Goal: Task Accomplishment & Management: Use online tool/utility

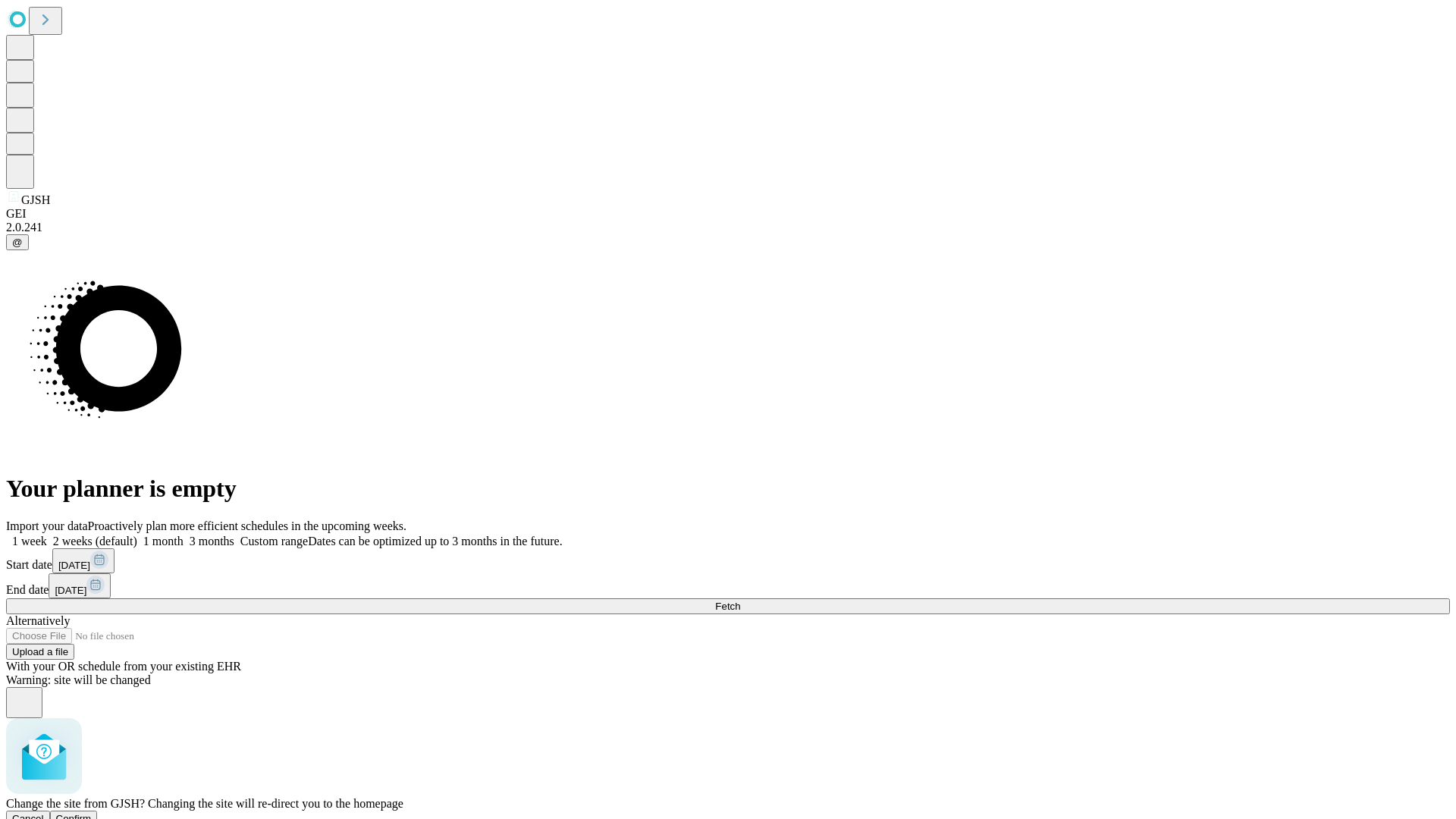
click at [92, 813] on span "Confirm" at bounding box center [73, 819] width 36 height 11
click at [47, 535] on label "1 week" at bounding box center [26, 541] width 41 height 13
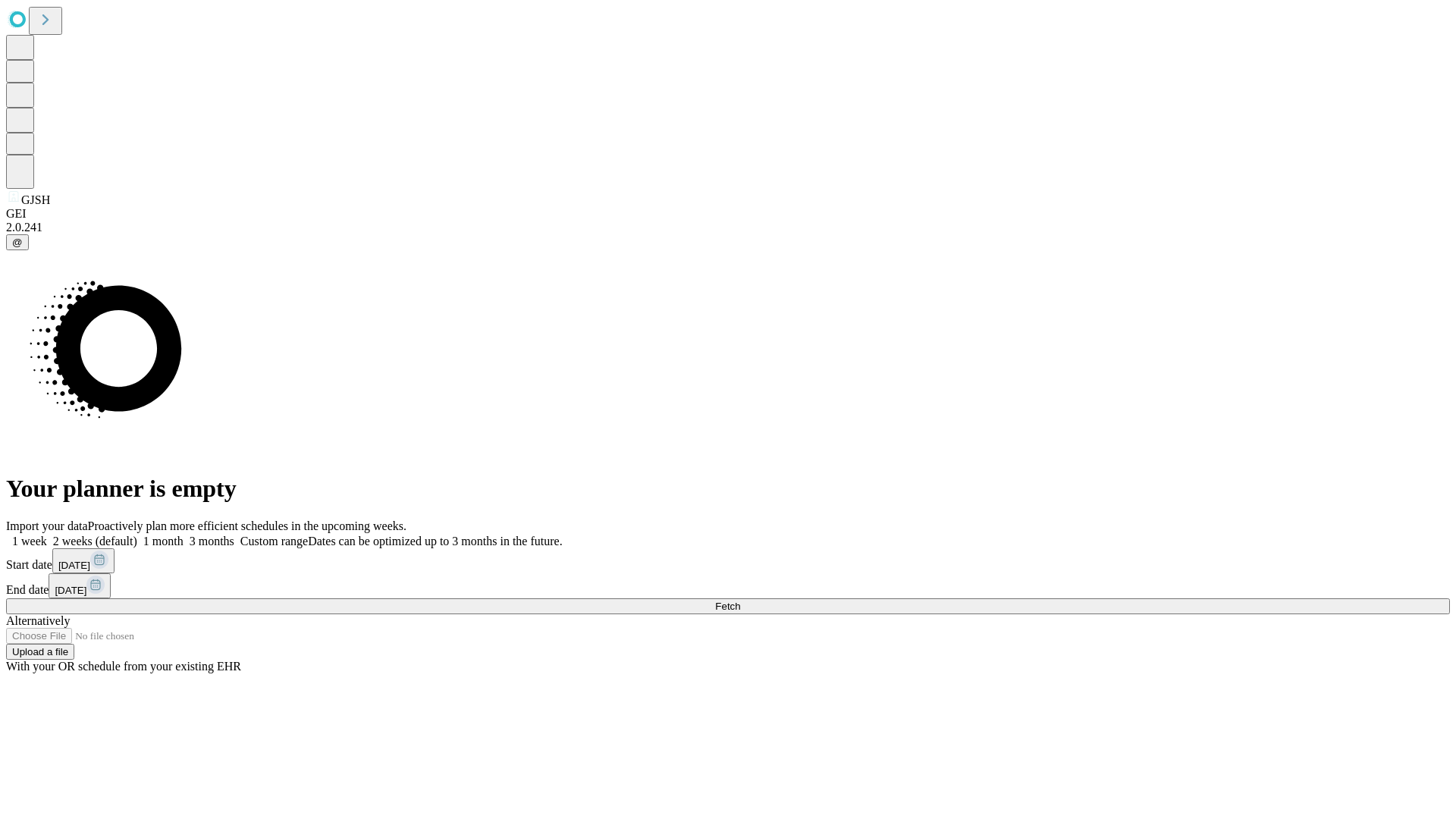
click at [740, 601] on span "Fetch" at bounding box center [727, 607] width 25 height 11
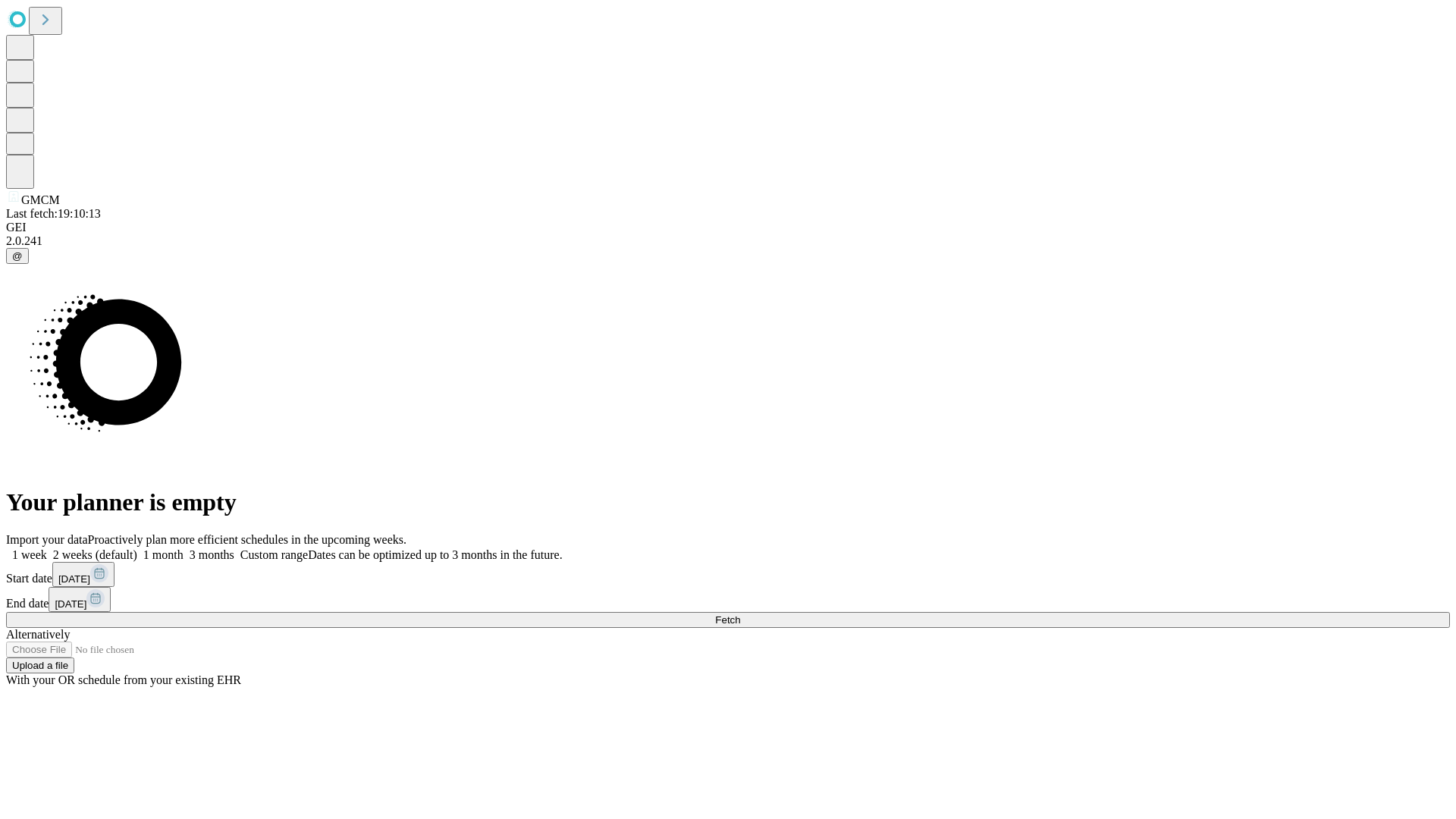
click at [47, 548] on label "1 week" at bounding box center [26, 555] width 41 height 13
click at [740, 615] on span "Fetch" at bounding box center [727, 620] width 25 height 11
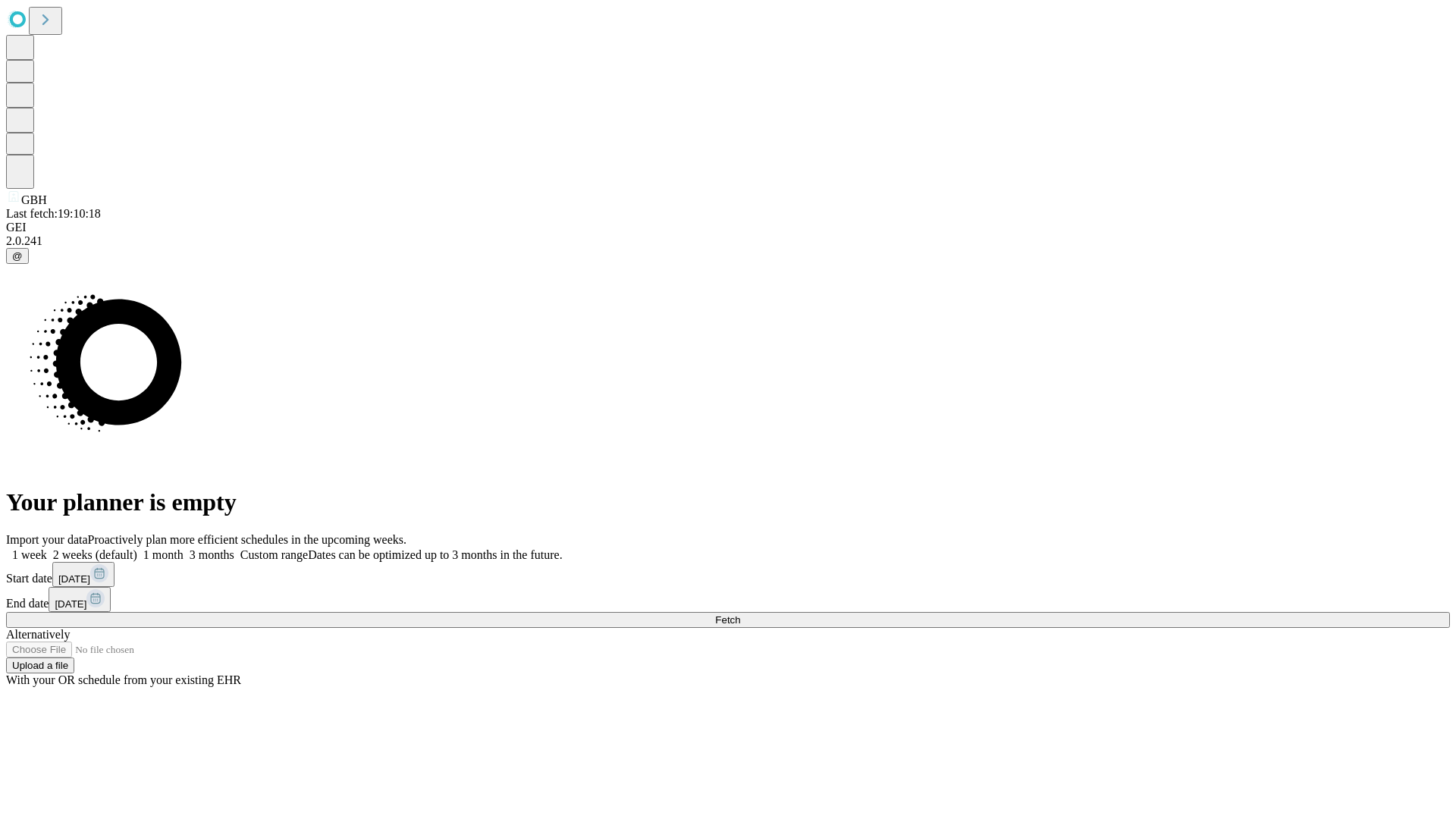
click at [47, 548] on label "1 week" at bounding box center [26, 555] width 41 height 13
click at [740, 615] on span "Fetch" at bounding box center [727, 620] width 25 height 11
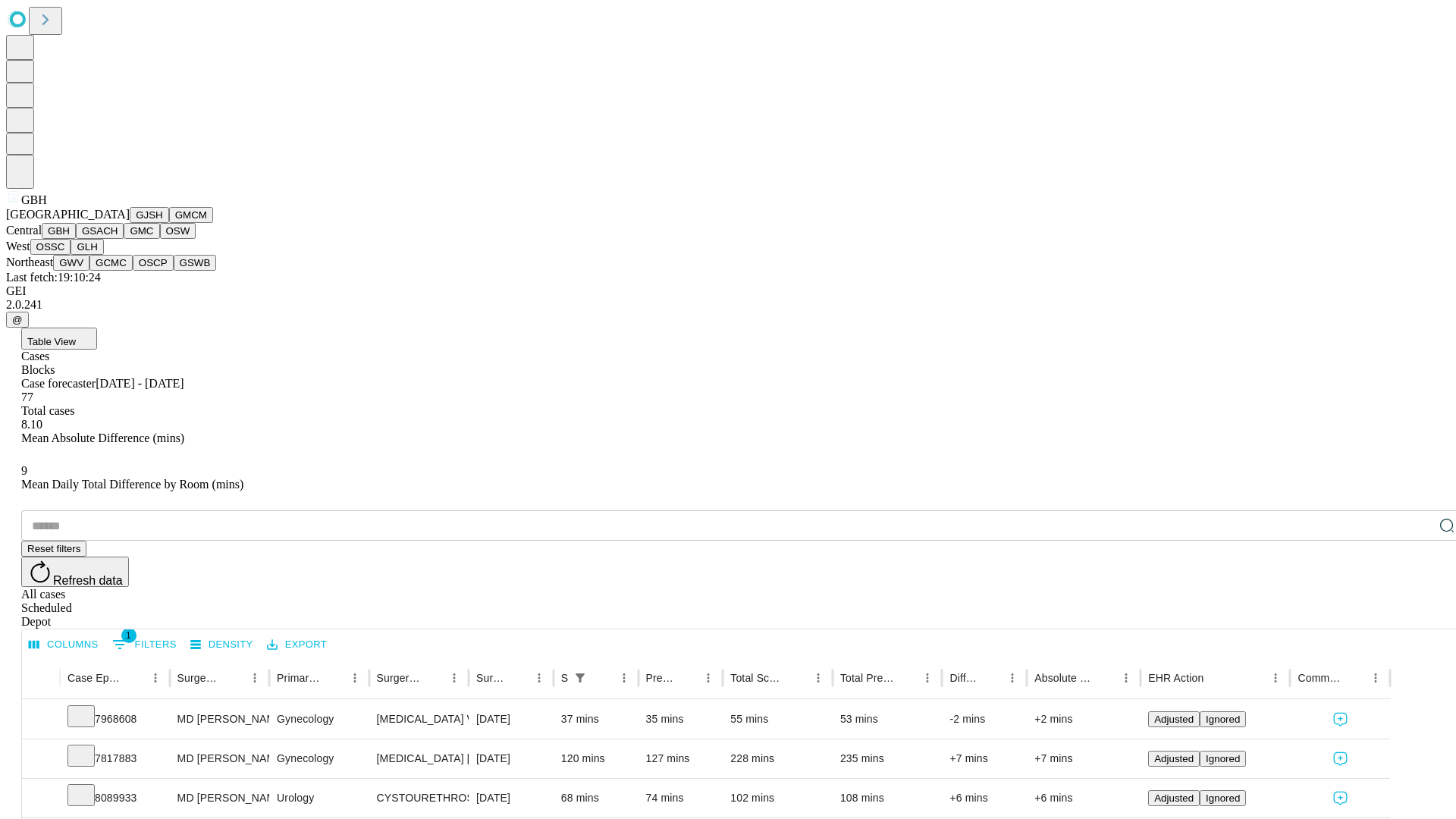
click at [117, 239] on button "GSACH" at bounding box center [100, 231] width 48 height 16
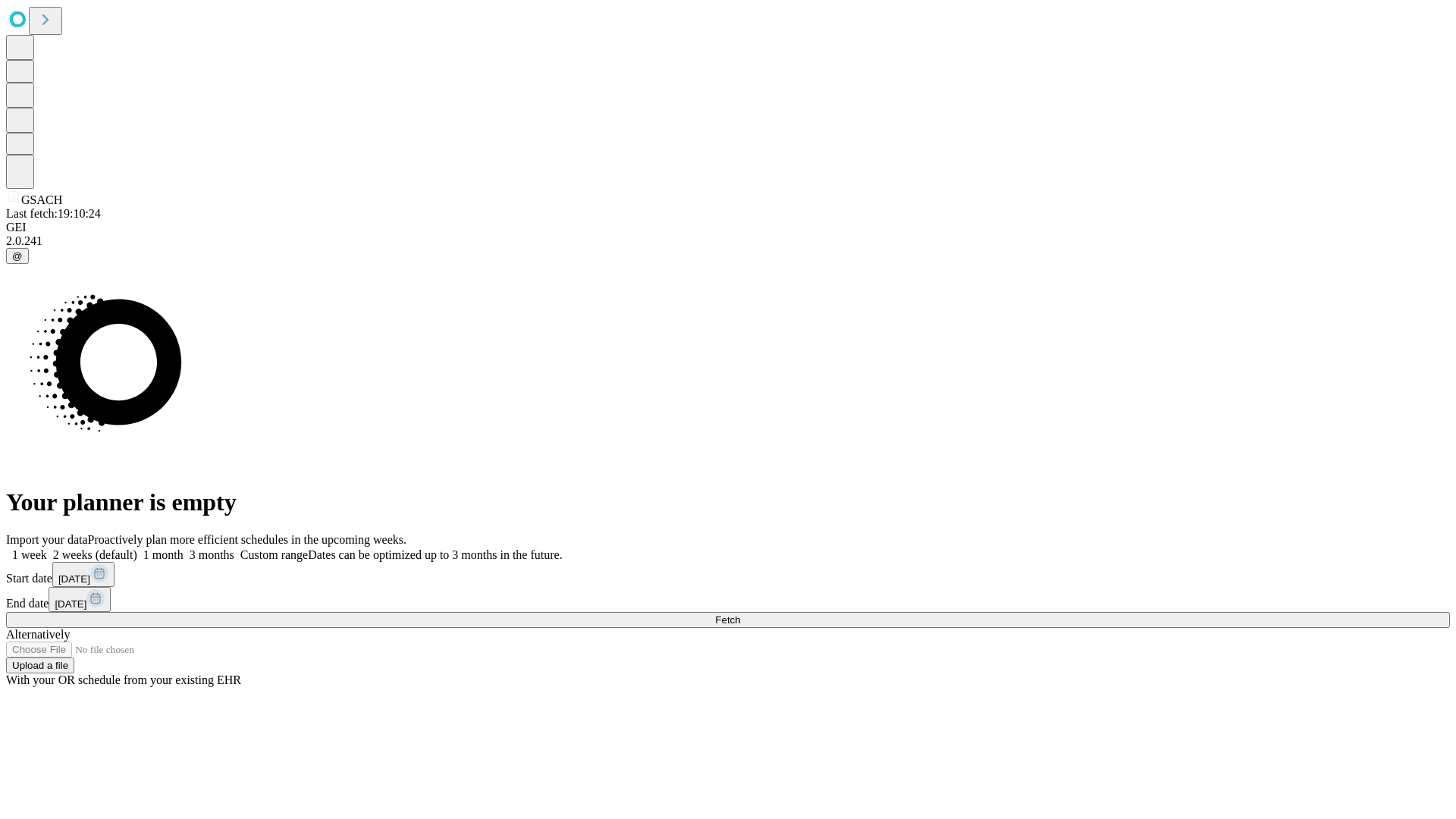
click at [47, 548] on label "1 week" at bounding box center [26, 555] width 41 height 13
click at [740, 615] on span "Fetch" at bounding box center [727, 620] width 25 height 11
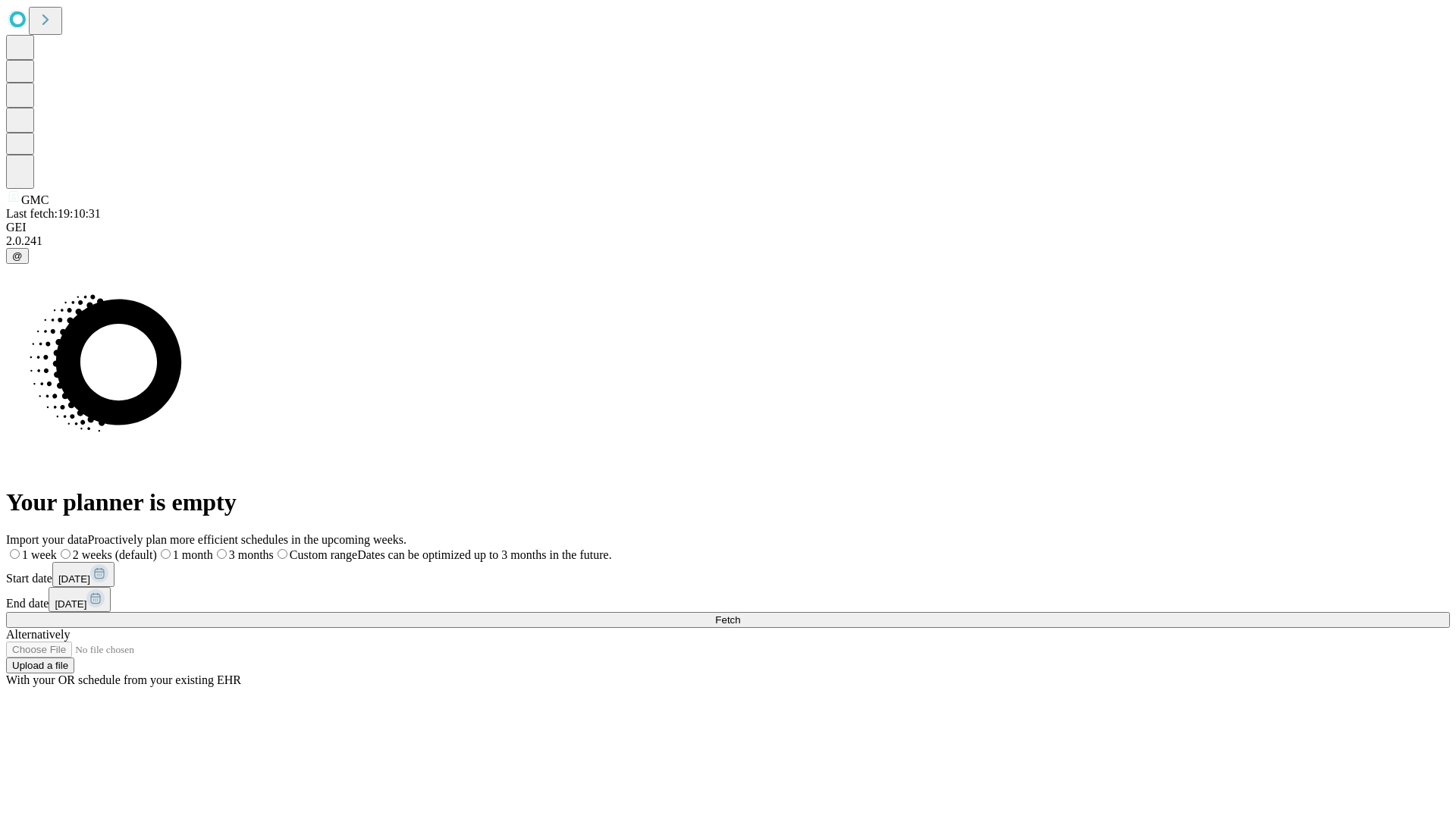
click at [57, 548] on label "1 week" at bounding box center [32, 555] width 51 height 13
click at [740, 615] on span "Fetch" at bounding box center [727, 620] width 25 height 11
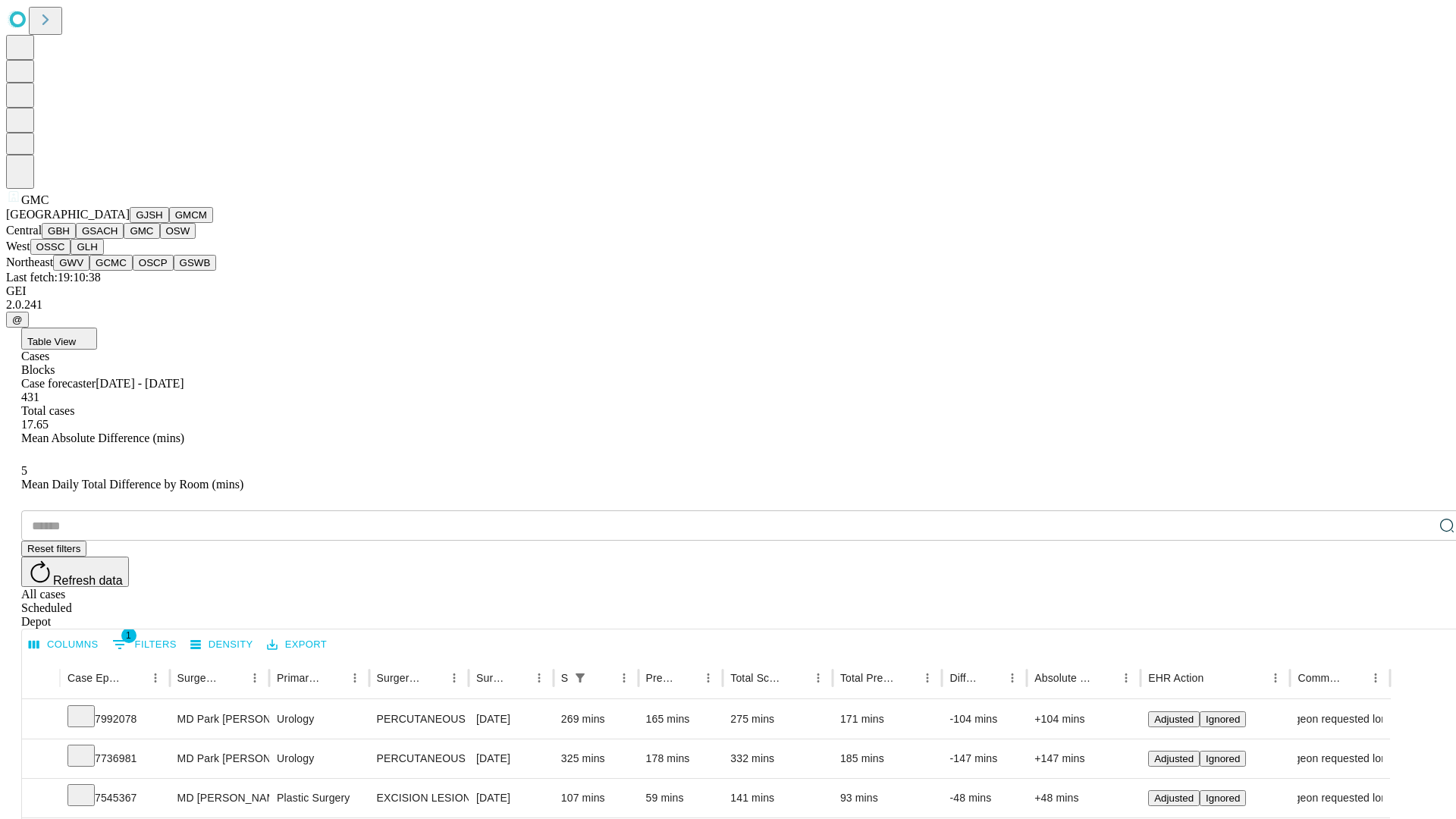
click at [160, 239] on button "OSW" at bounding box center [178, 231] width 37 height 16
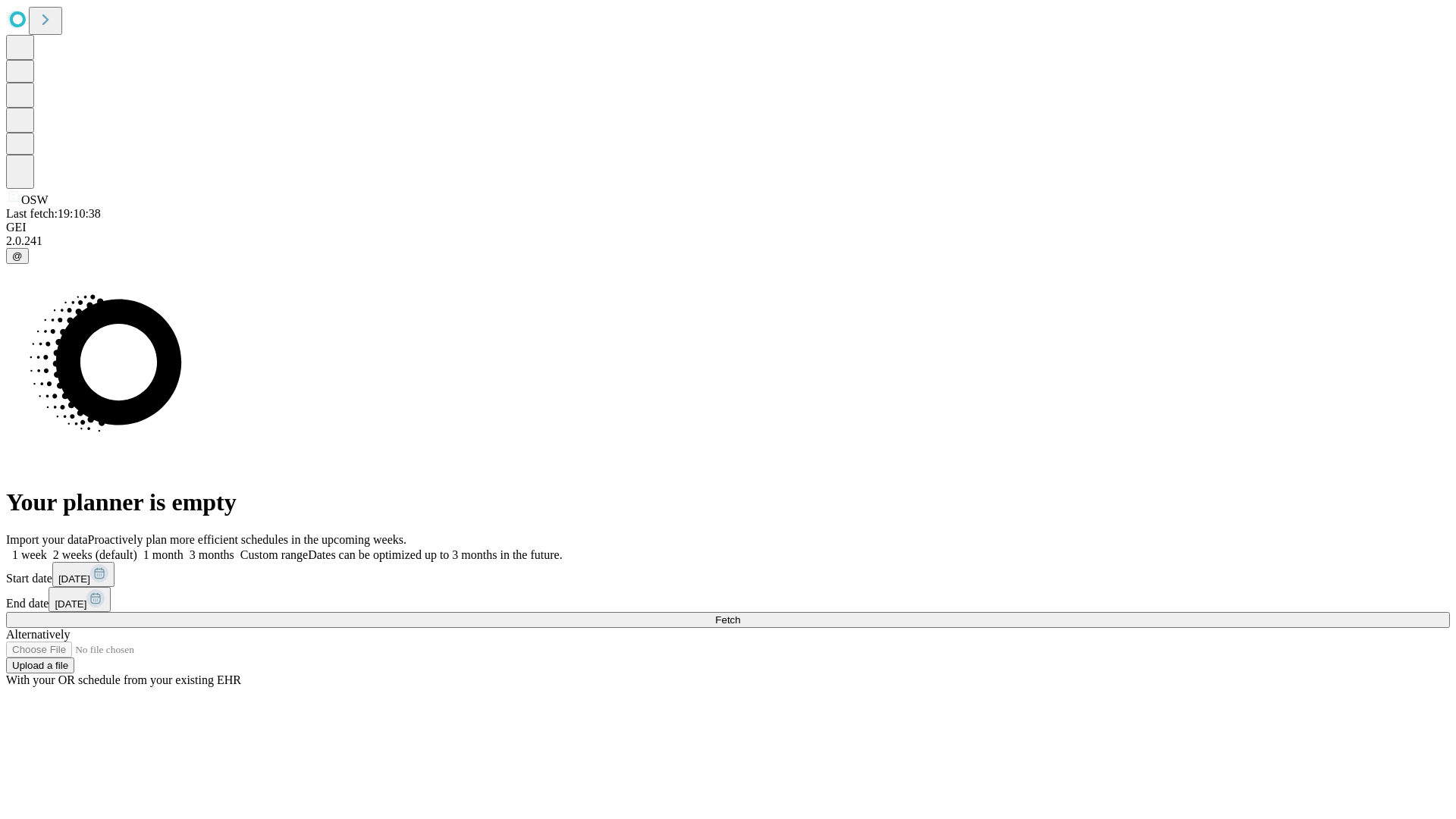
click at [47, 548] on label "1 week" at bounding box center [26, 555] width 41 height 13
click at [740, 615] on span "Fetch" at bounding box center [727, 620] width 25 height 11
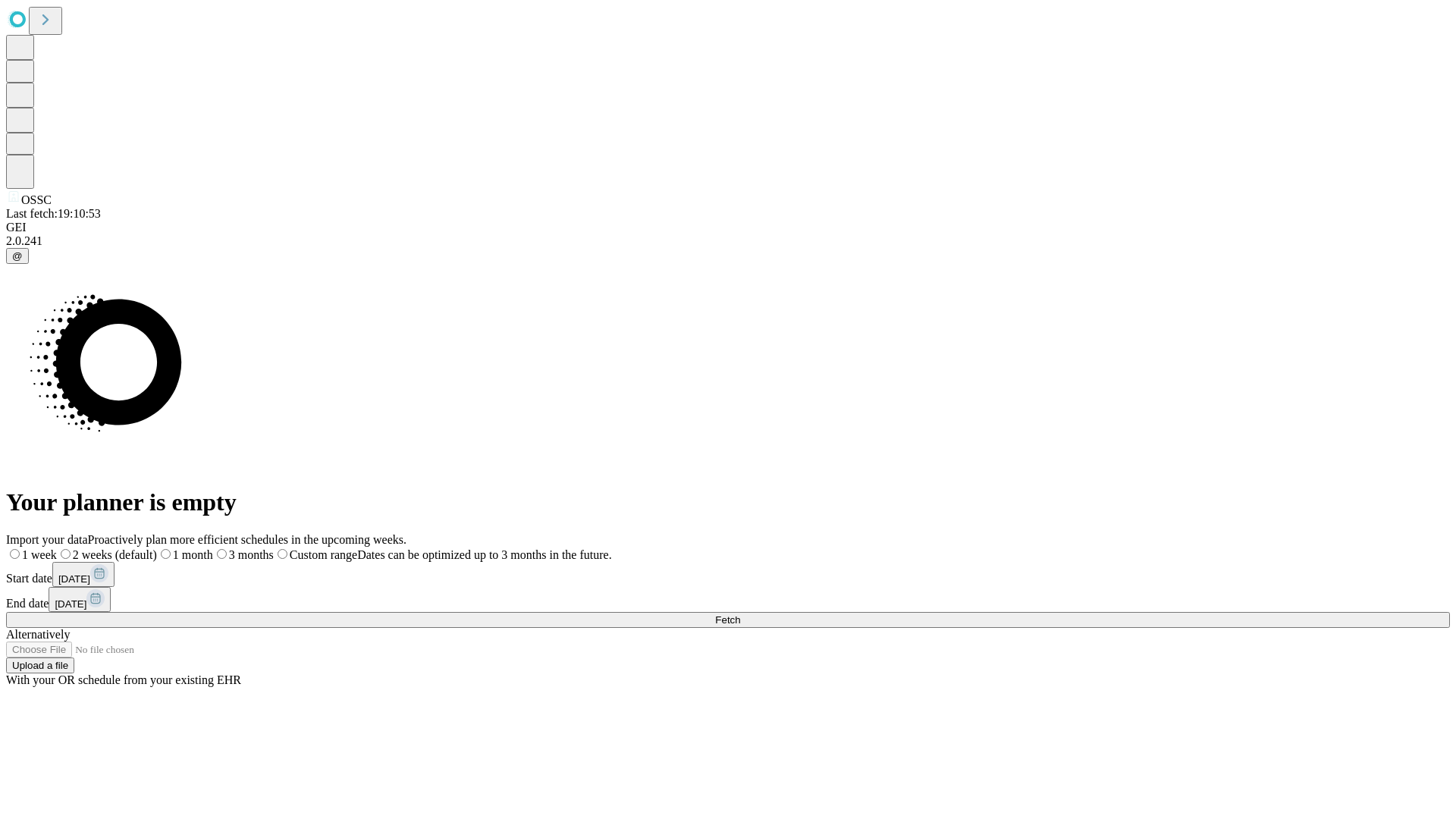
click at [57, 548] on label "1 week" at bounding box center [32, 555] width 51 height 13
click at [740, 615] on span "Fetch" at bounding box center [727, 620] width 25 height 11
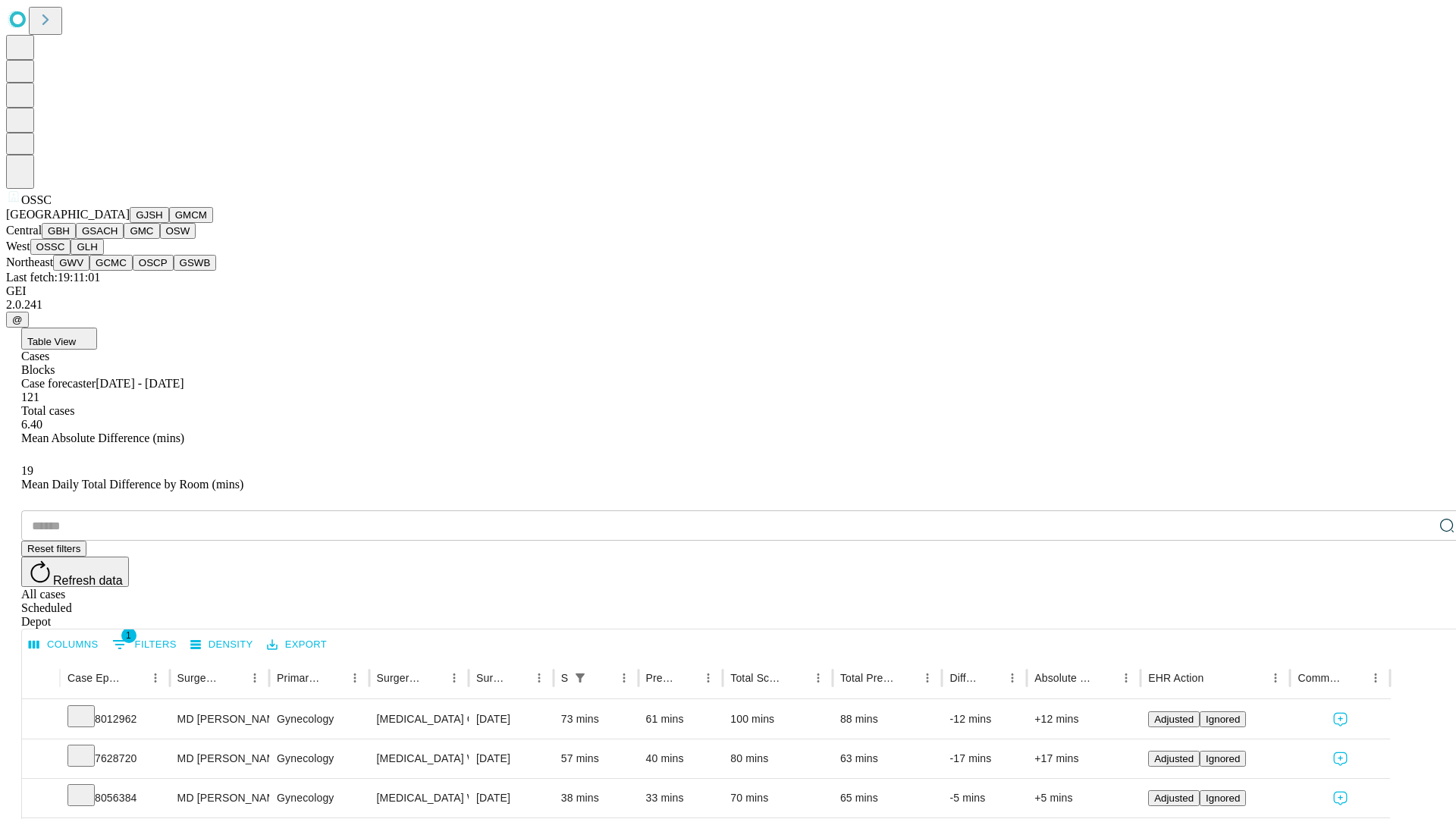
click at [103, 255] on button "GLH" at bounding box center [86, 247] width 33 height 16
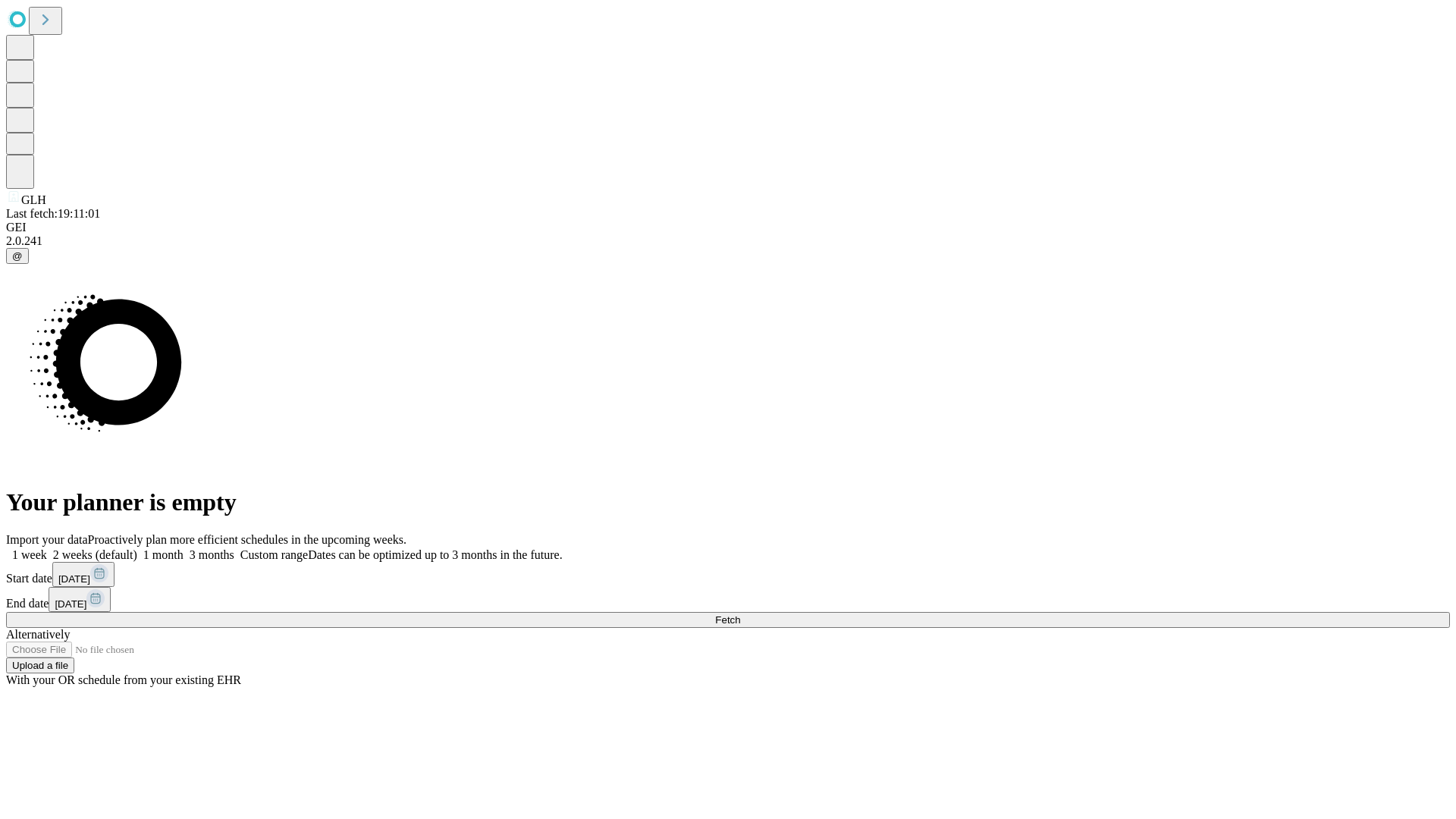
click at [47, 548] on label "1 week" at bounding box center [26, 555] width 41 height 13
click at [740, 615] on span "Fetch" at bounding box center [727, 620] width 25 height 11
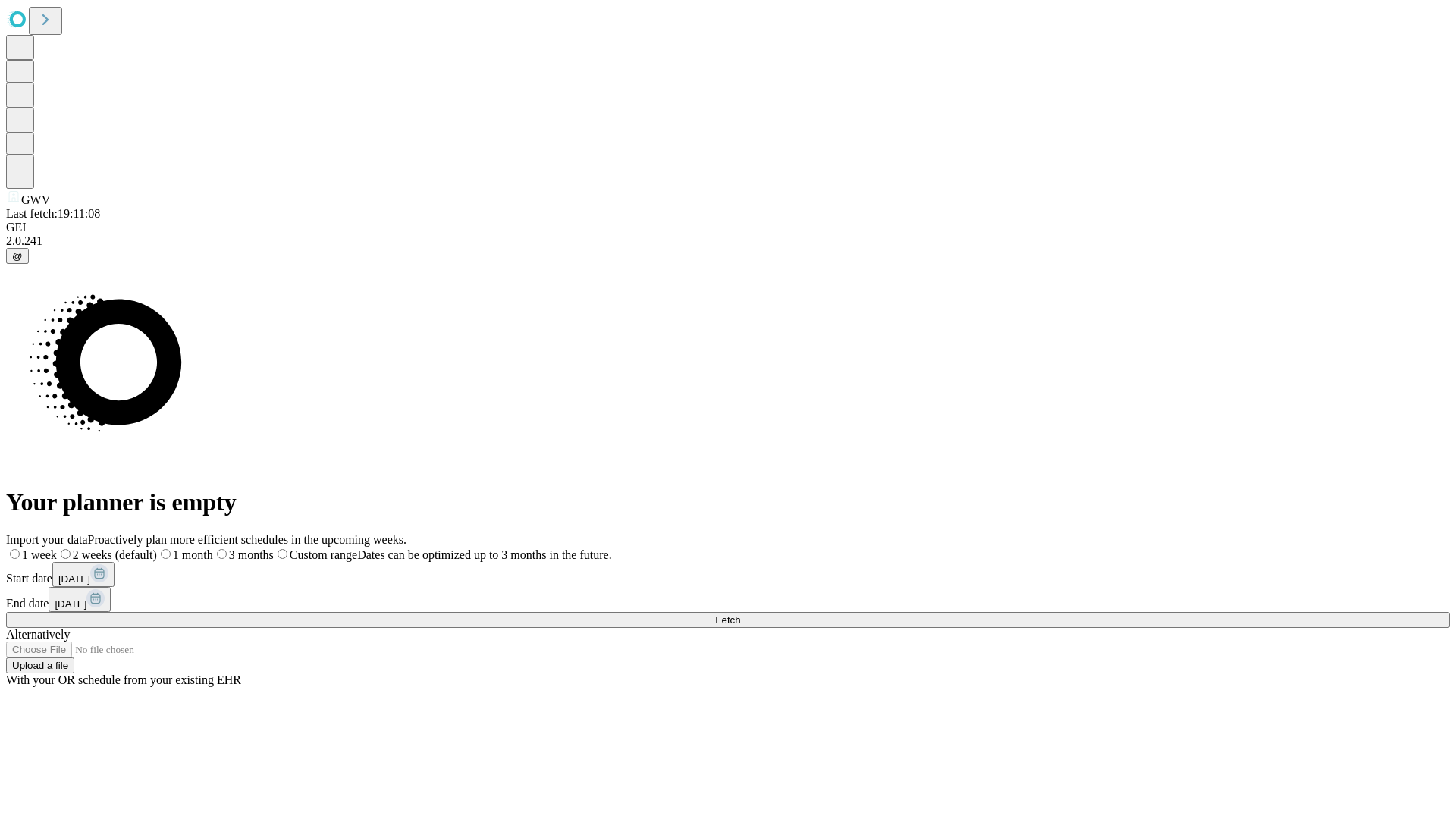
click at [740, 615] on span "Fetch" at bounding box center [727, 620] width 25 height 11
click at [47, 548] on label "1 week" at bounding box center [26, 555] width 41 height 13
click at [740, 615] on span "Fetch" at bounding box center [727, 620] width 25 height 11
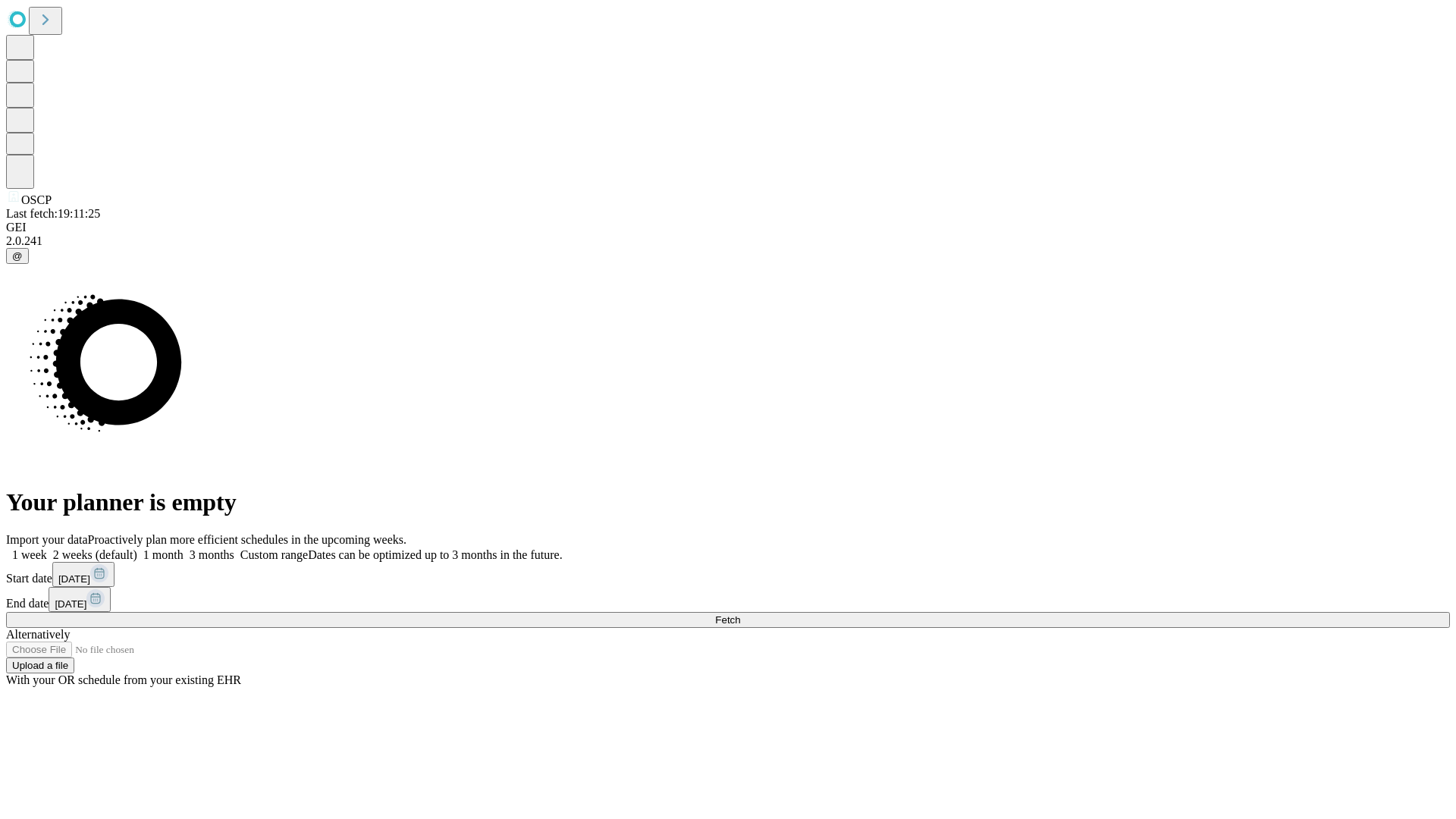
click at [47, 548] on label "1 week" at bounding box center [26, 555] width 41 height 13
click at [740, 615] on span "Fetch" at bounding box center [727, 620] width 25 height 11
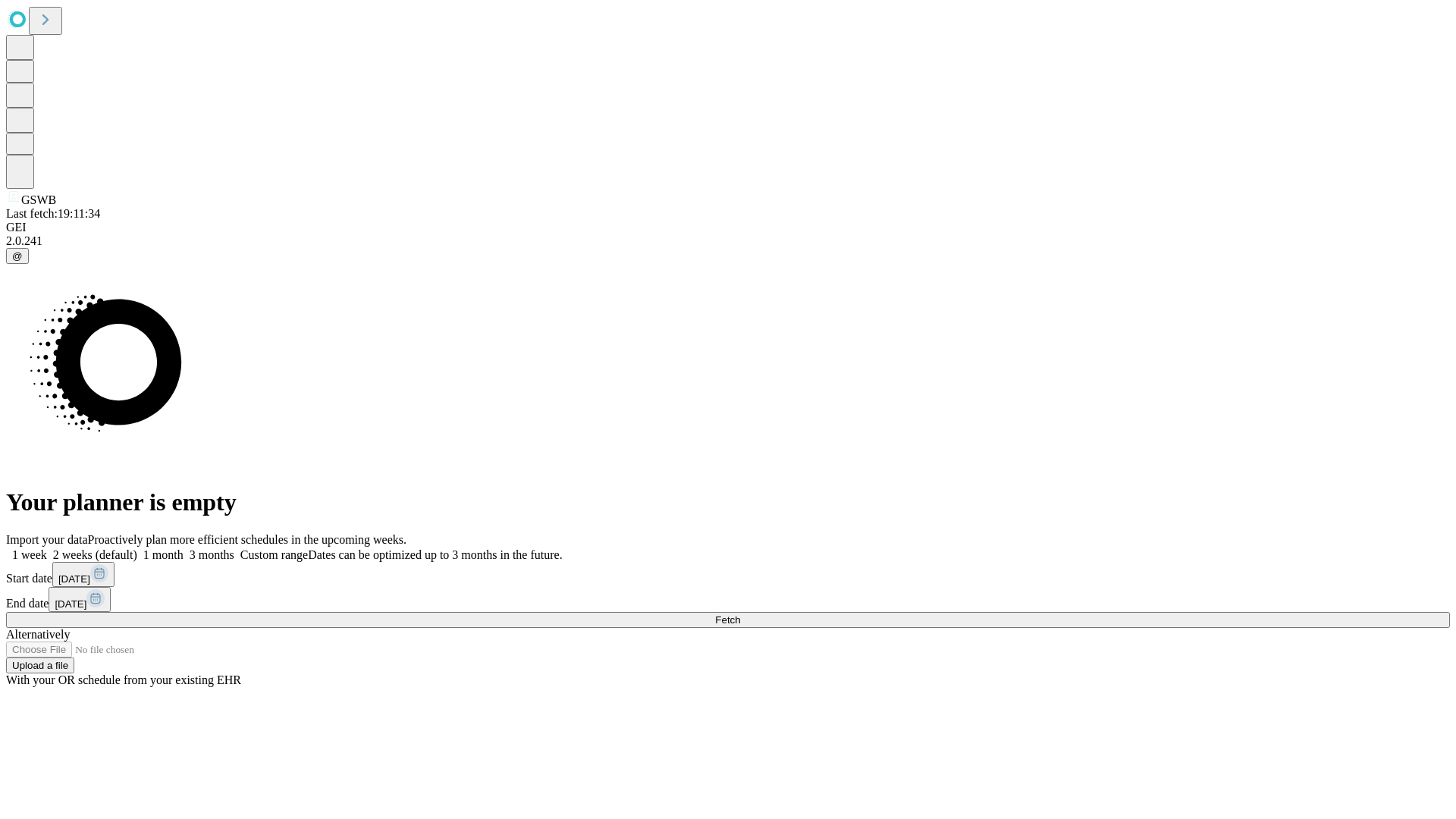
click at [47, 548] on label "1 week" at bounding box center [26, 555] width 41 height 13
click at [740, 615] on span "Fetch" at bounding box center [727, 620] width 25 height 11
